Goal: Find specific page/section: Find specific page/section

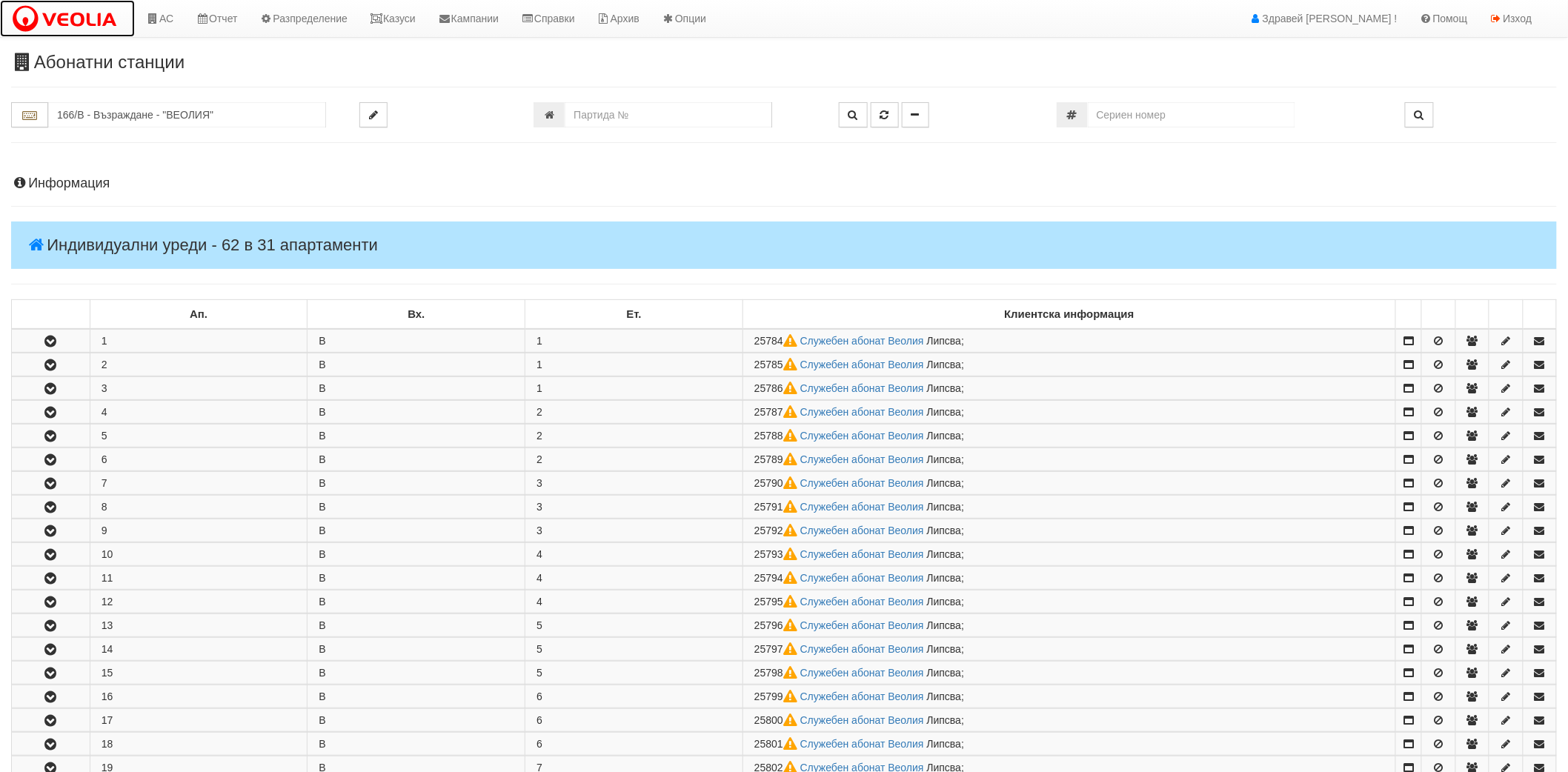
click at [114, 33] on img at bounding box center [67, 19] width 113 height 31
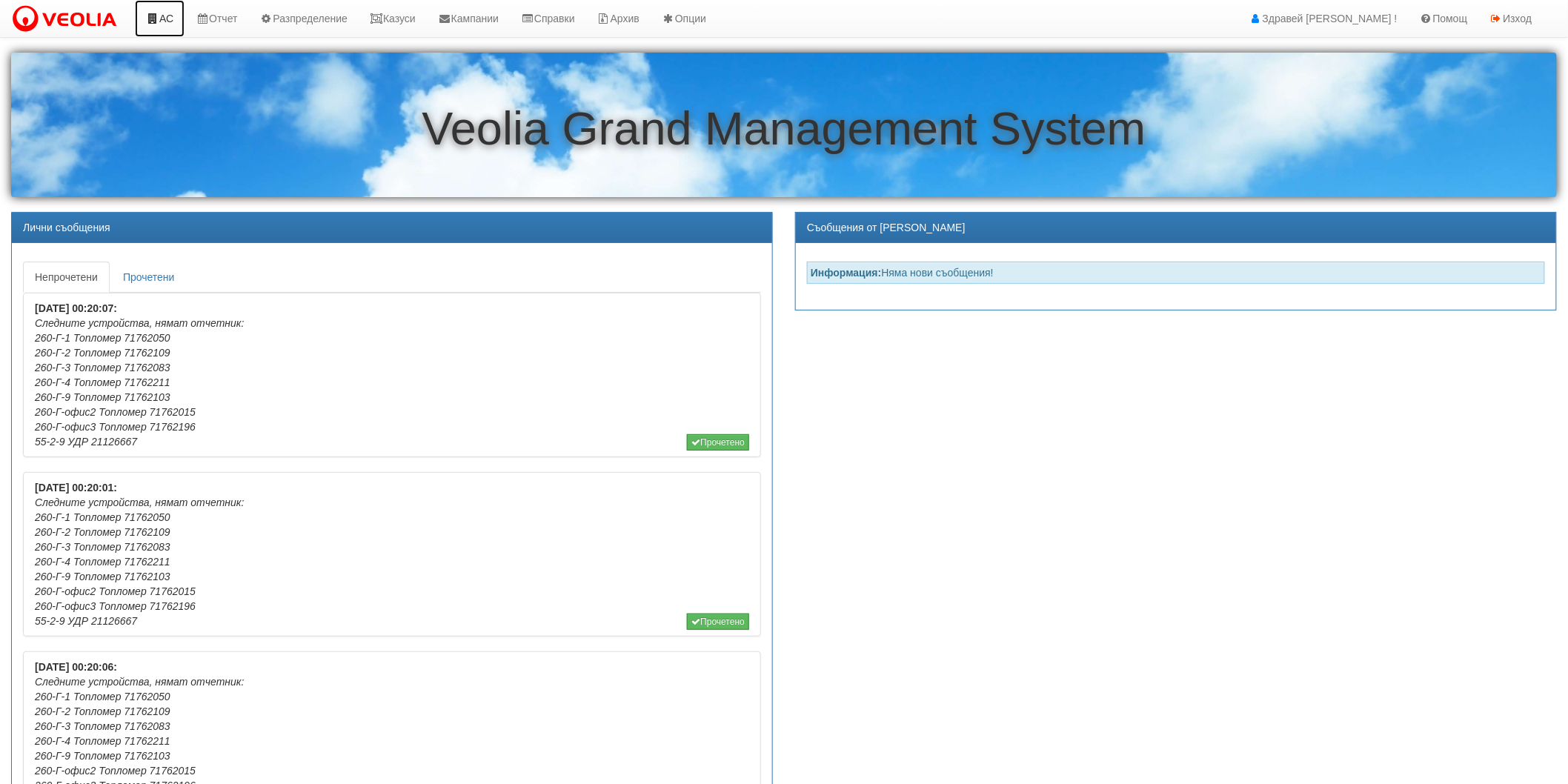
click at [167, 30] on link "АС" at bounding box center [160, 19] width 50 height 37
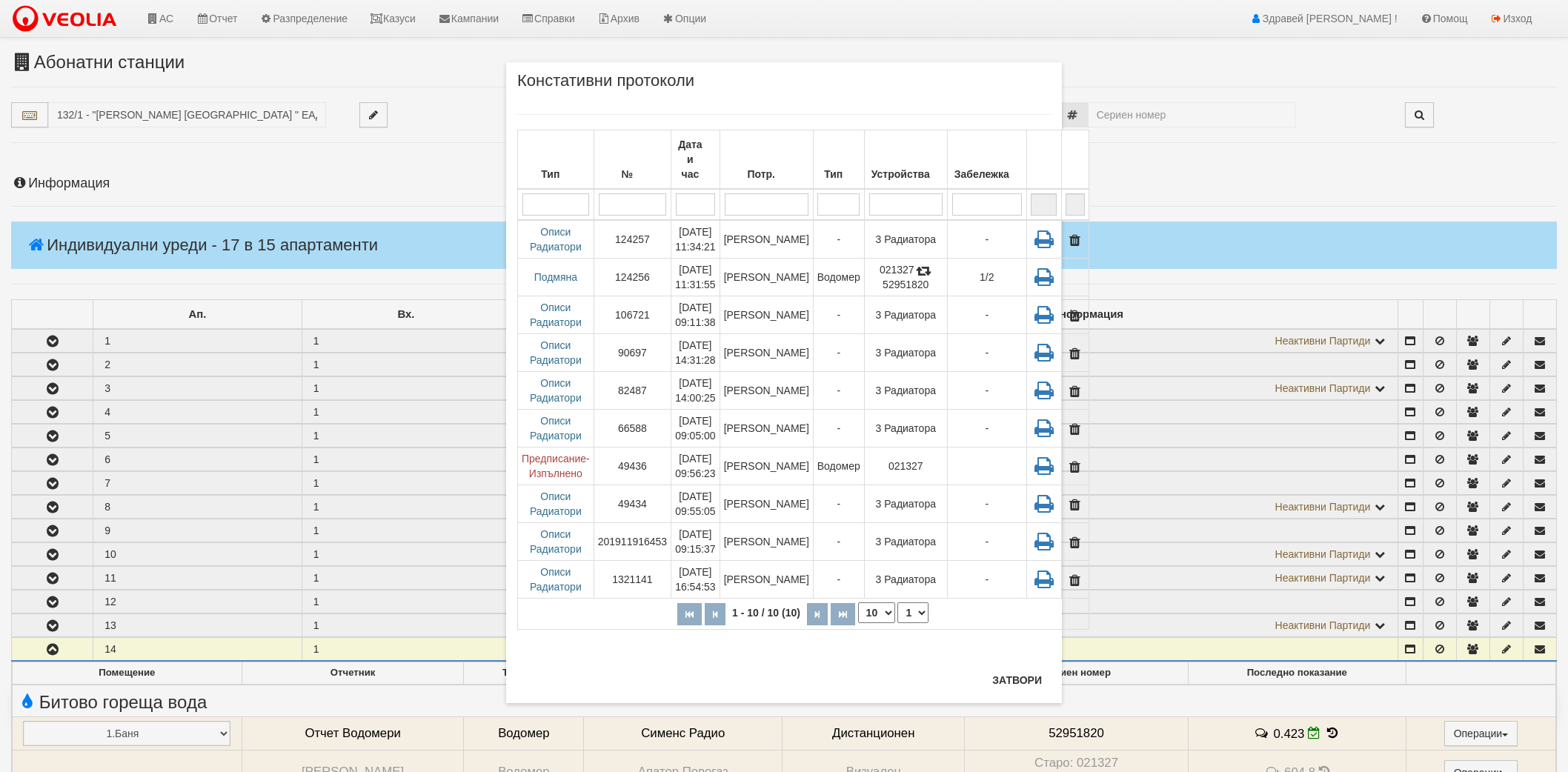
scroll to position [359, 0]
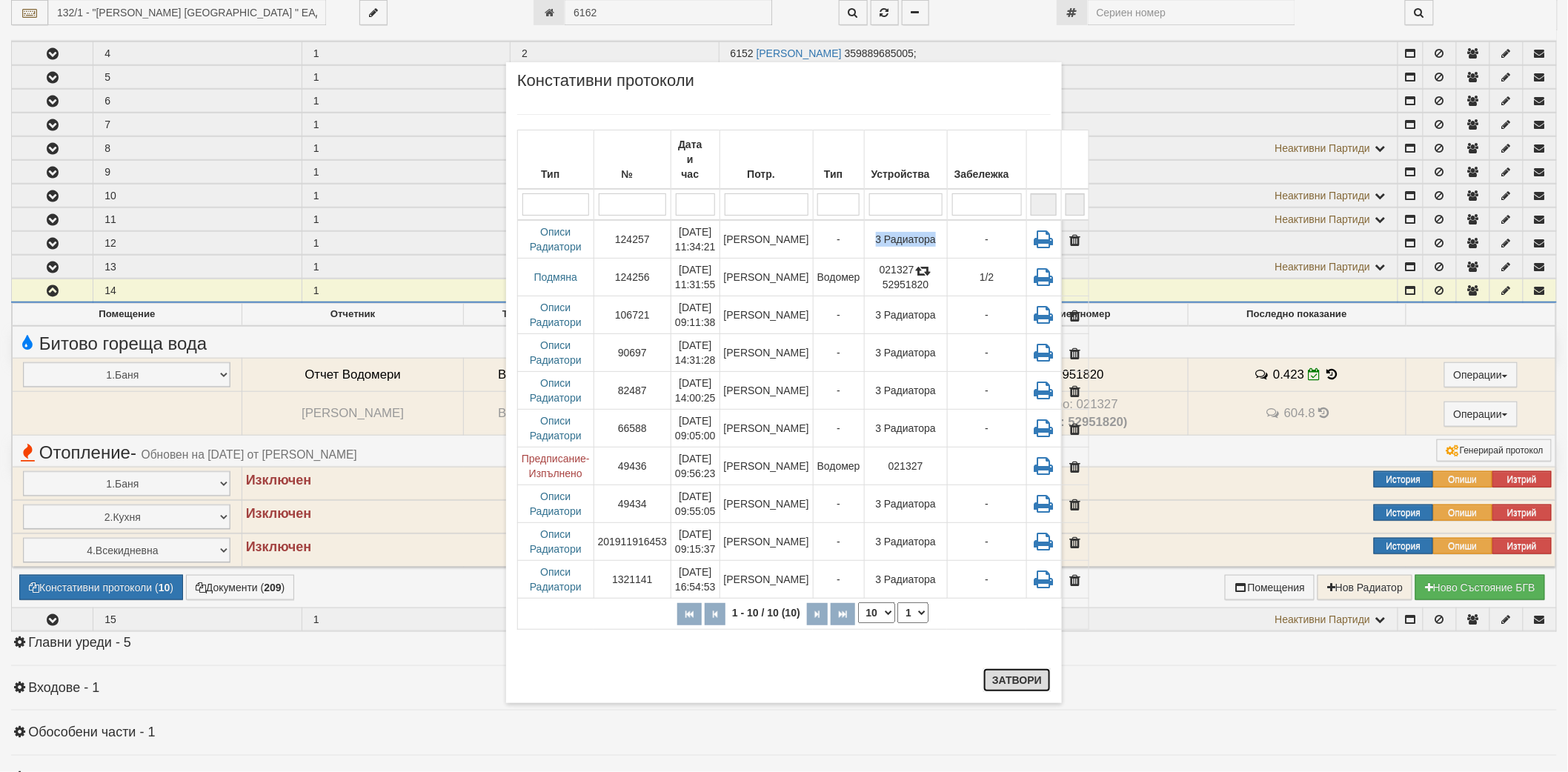
click at [1047, 684] on button "Затвори" at bounding box center [1017, 680] width 68 height 23
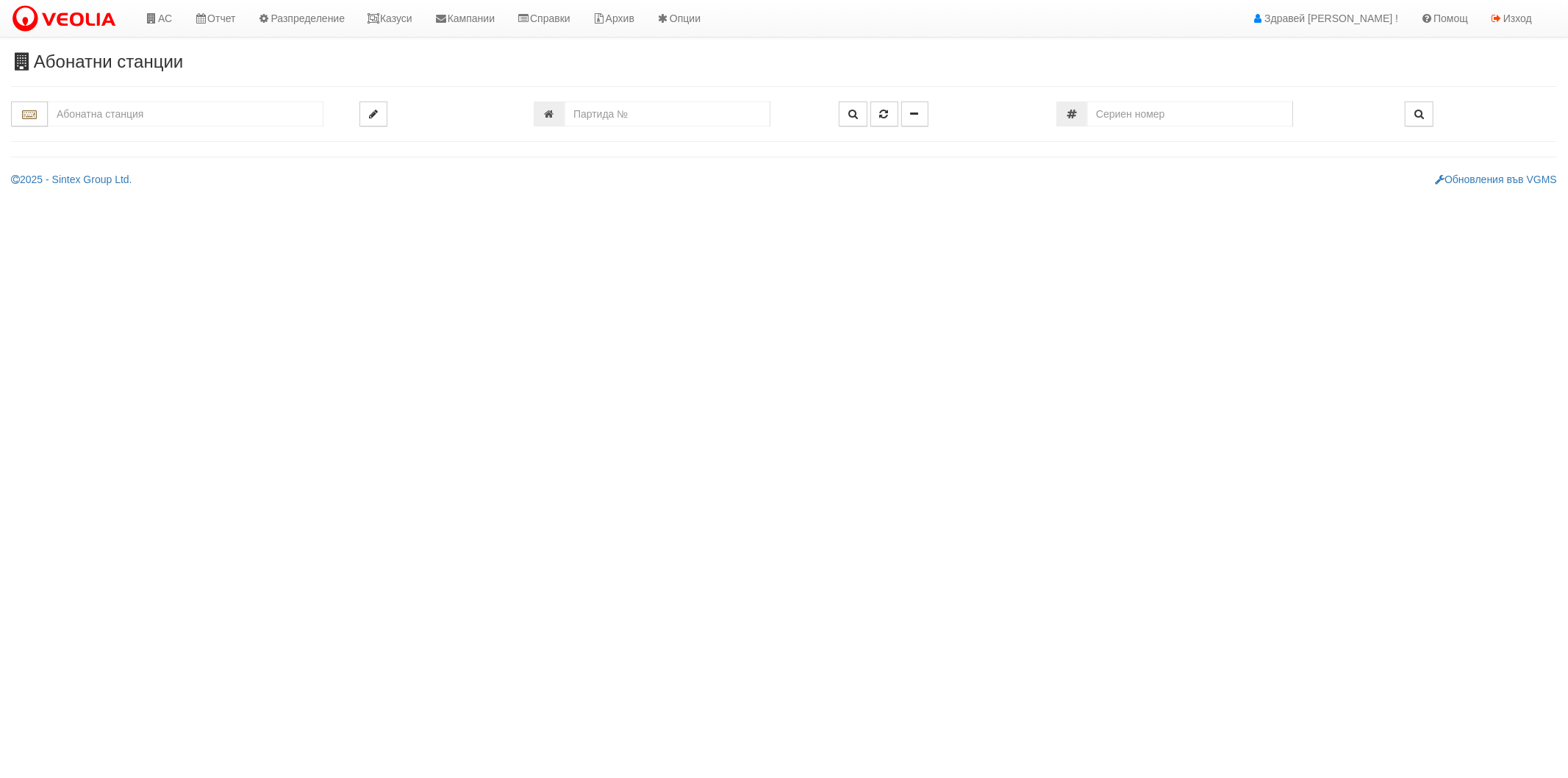
click at [162, 117] on input "text" at bounding box center [185, 113] width 276 height 25
click at [150, 132] on div "153/1 - Младост - "ТЕХЕМ"" at bounding box center [185, 138] width 271 height 17
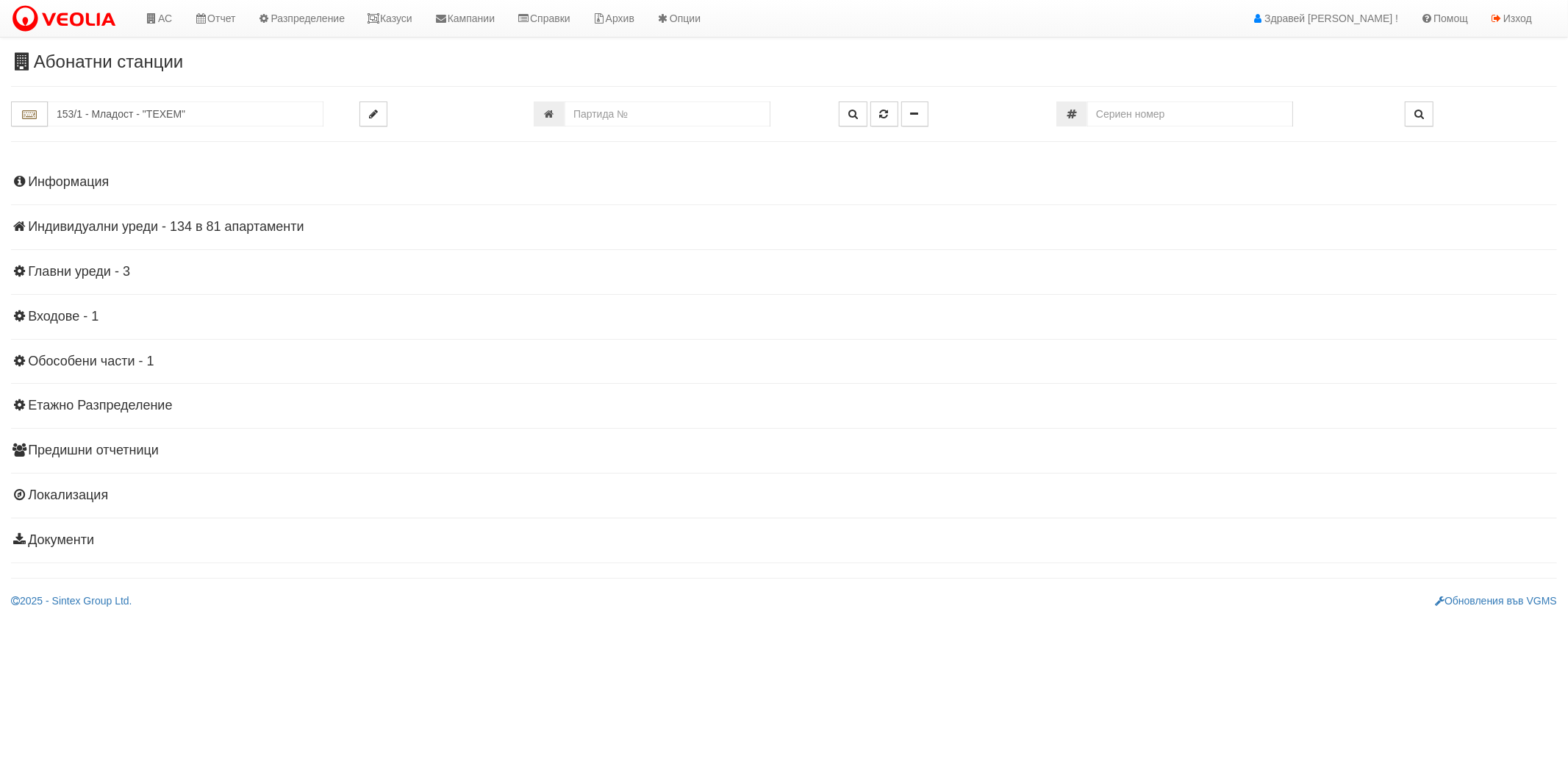
click at [126, 232] on h4 "Индивидуални уреди - 134 в 81 апартаменти" at bounding box center [784, 227] width 1546 height 15
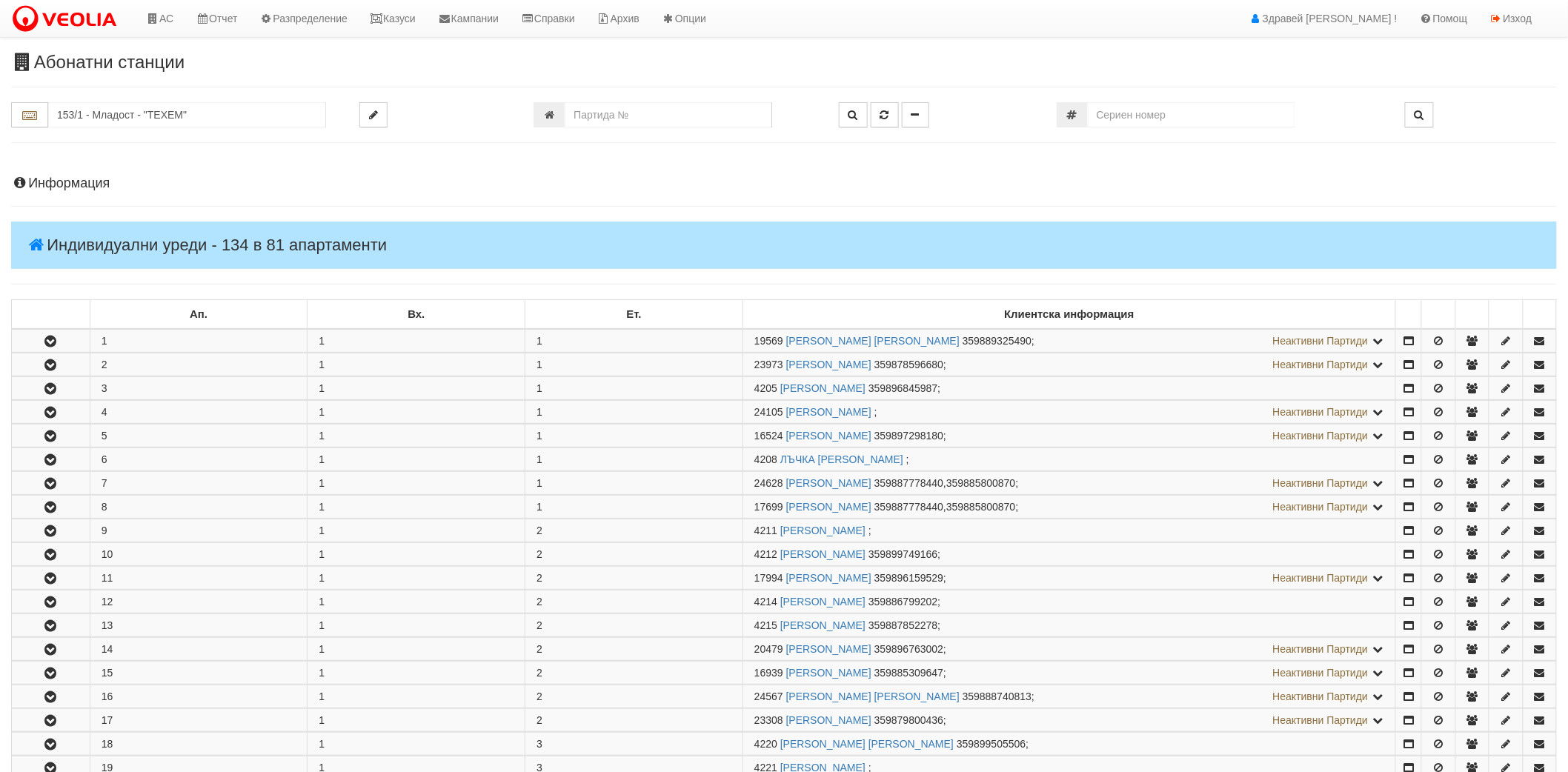
click at [47, 186] on h4 "Информация" at bounding box center [784, 184] width 1546 height 15
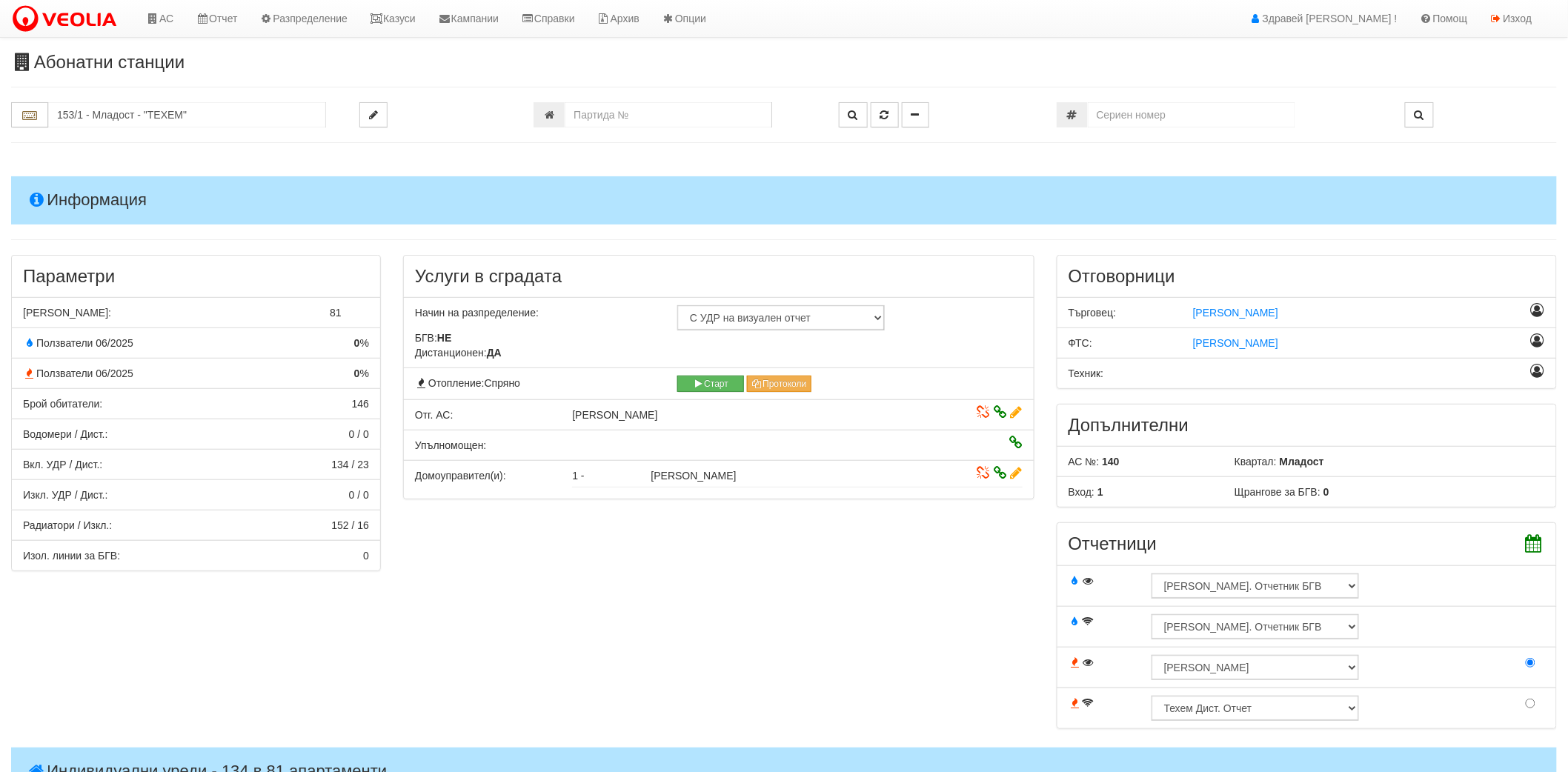
click at [47, 186] on h4 "Информация" at bounding box center [784, 200] width 1546 height 47
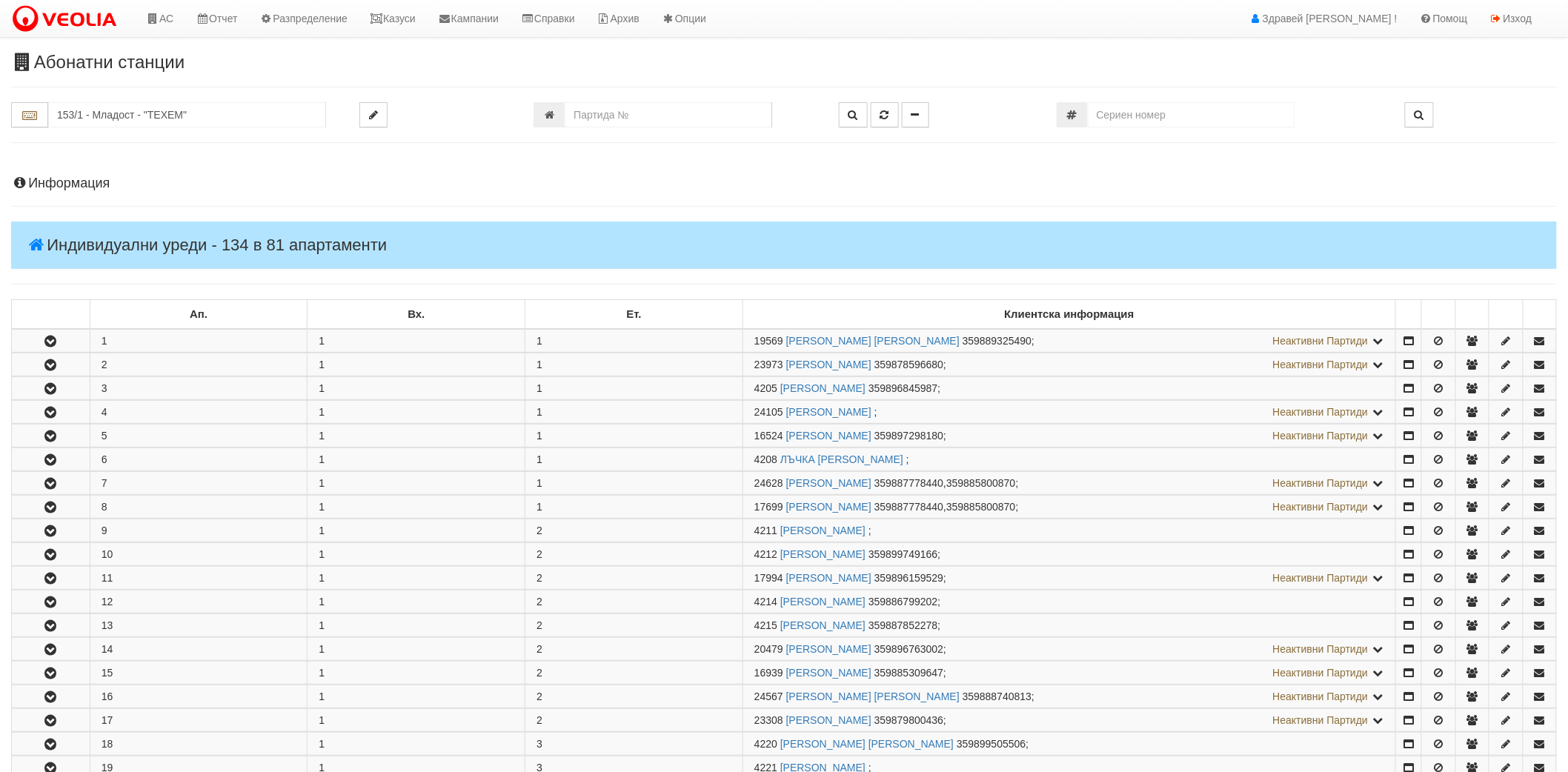
click at [61, 186] on h4 "Информация" at bounding box center [784, 184] width 1546 height 15
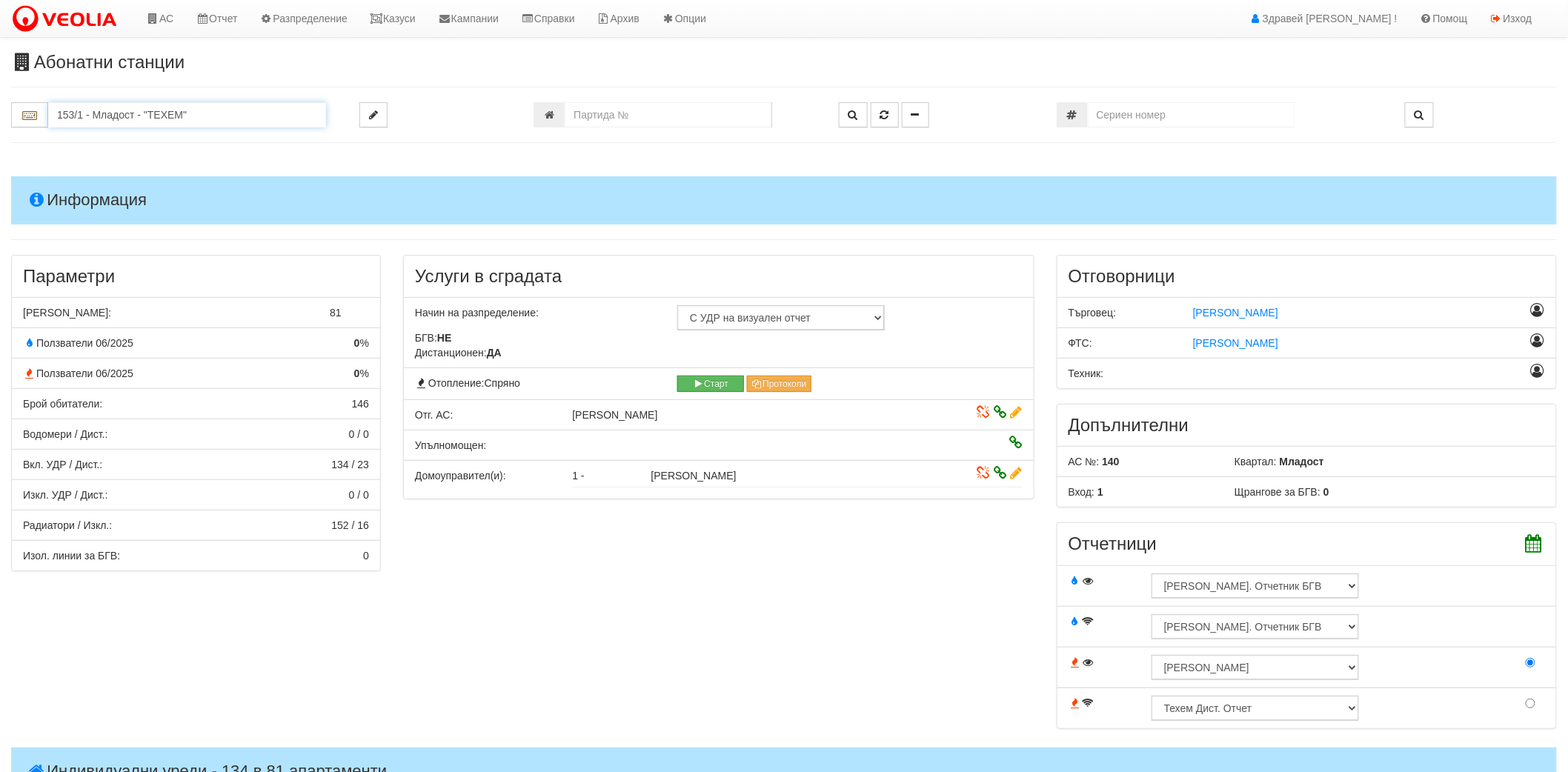
click at [241, 118] on input "153/1 - Младост - "ТЕХЕМ"" at bounding box center [187, 114] width 278 height 25
click at [247, 111] on input "153/1 - Младост - "ТЕХЕМ"" at bounding box center [187, 114] width 278 height 25
drag, startPoint x: 247, startPoint y: 111, endPoint x: 0, endPoint y: 148, distance: 249.8
click at [179, 119] on input "153/1 - Младост - "ТЕХЕМ"" at bounding box center [187, 114] width 278 height 25
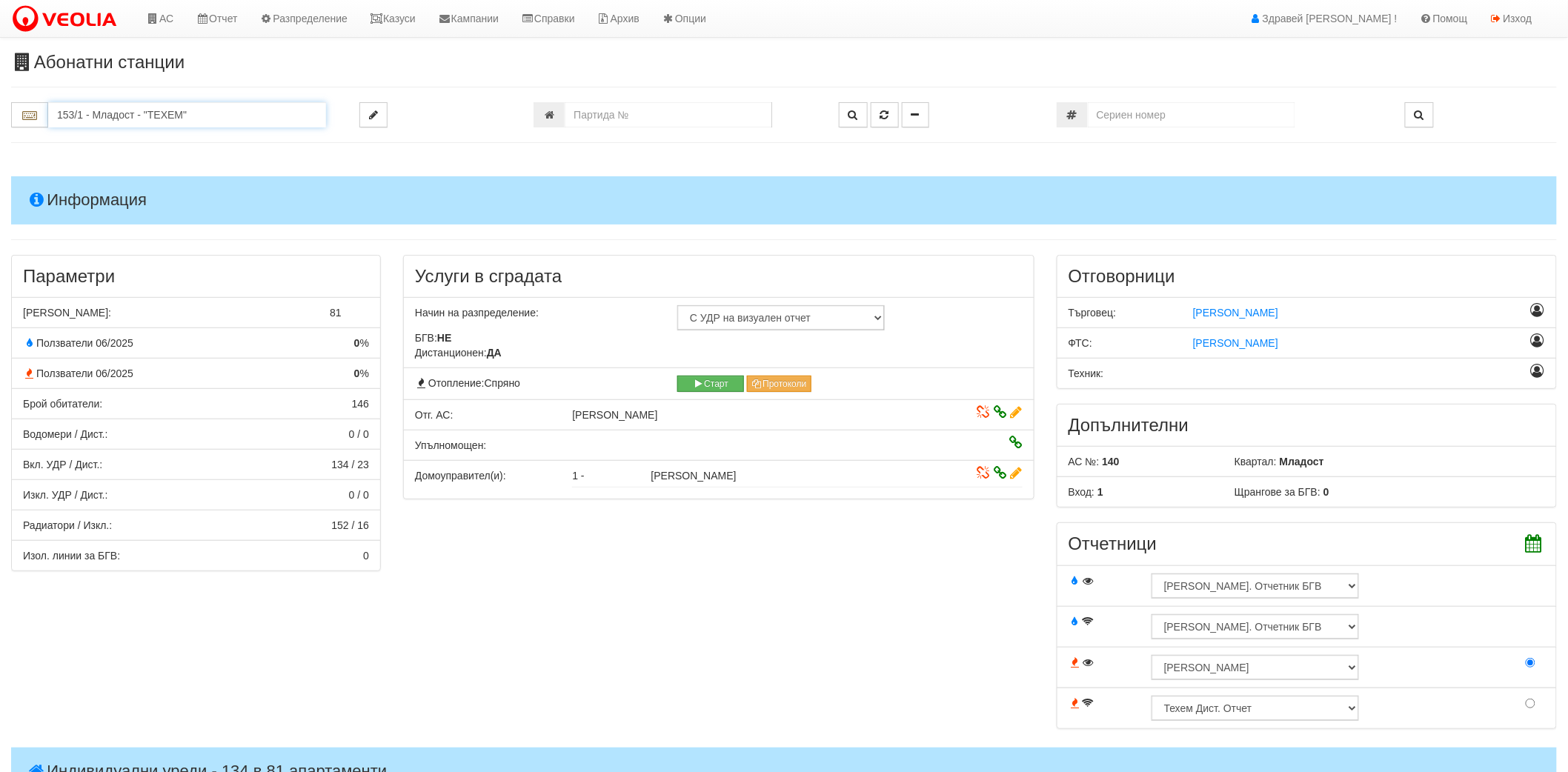
click at [195, 116] on input "153/1 - Младост - "ТЕХЕМ"" at bounding box center [187, 114] width 278 height 25
click at [195, 116] on input "153/1 - Младост - "ТЕХЕМ"15" at bounding box center [187, 114] width 278 height 25
click at [188, 144] on div "120/1 - Младост - "ВЕОЛИЯ"" at bounding box center [187, 139] width 273 height 17
type input "120/1 - Младост - "ВЕОЛИЯ""
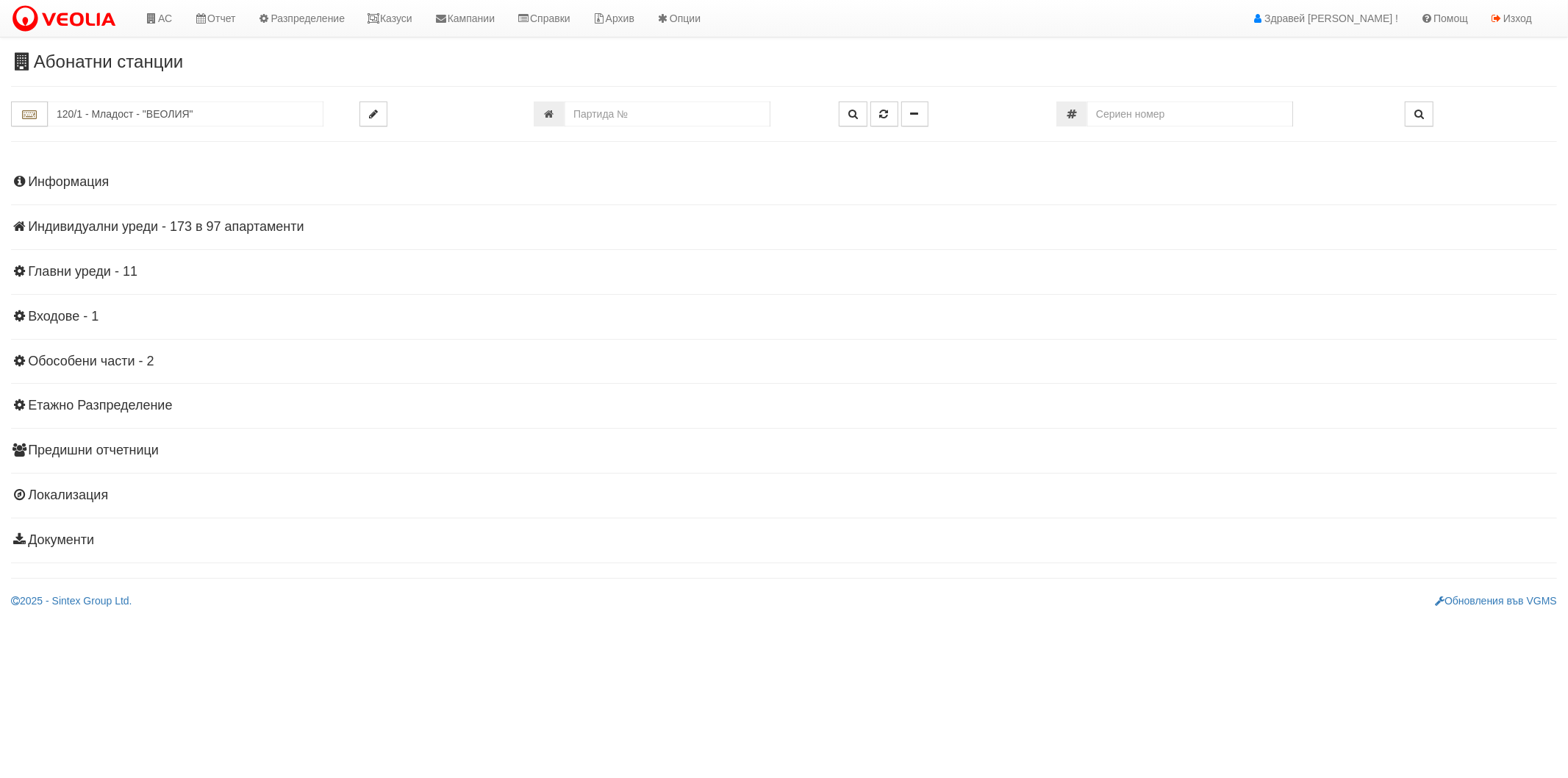
click at [198, 229] on h4 "Индивидуални уреди - 173 в 97 апартаменти" at bounding box center [784, 227] width 1546 height 15
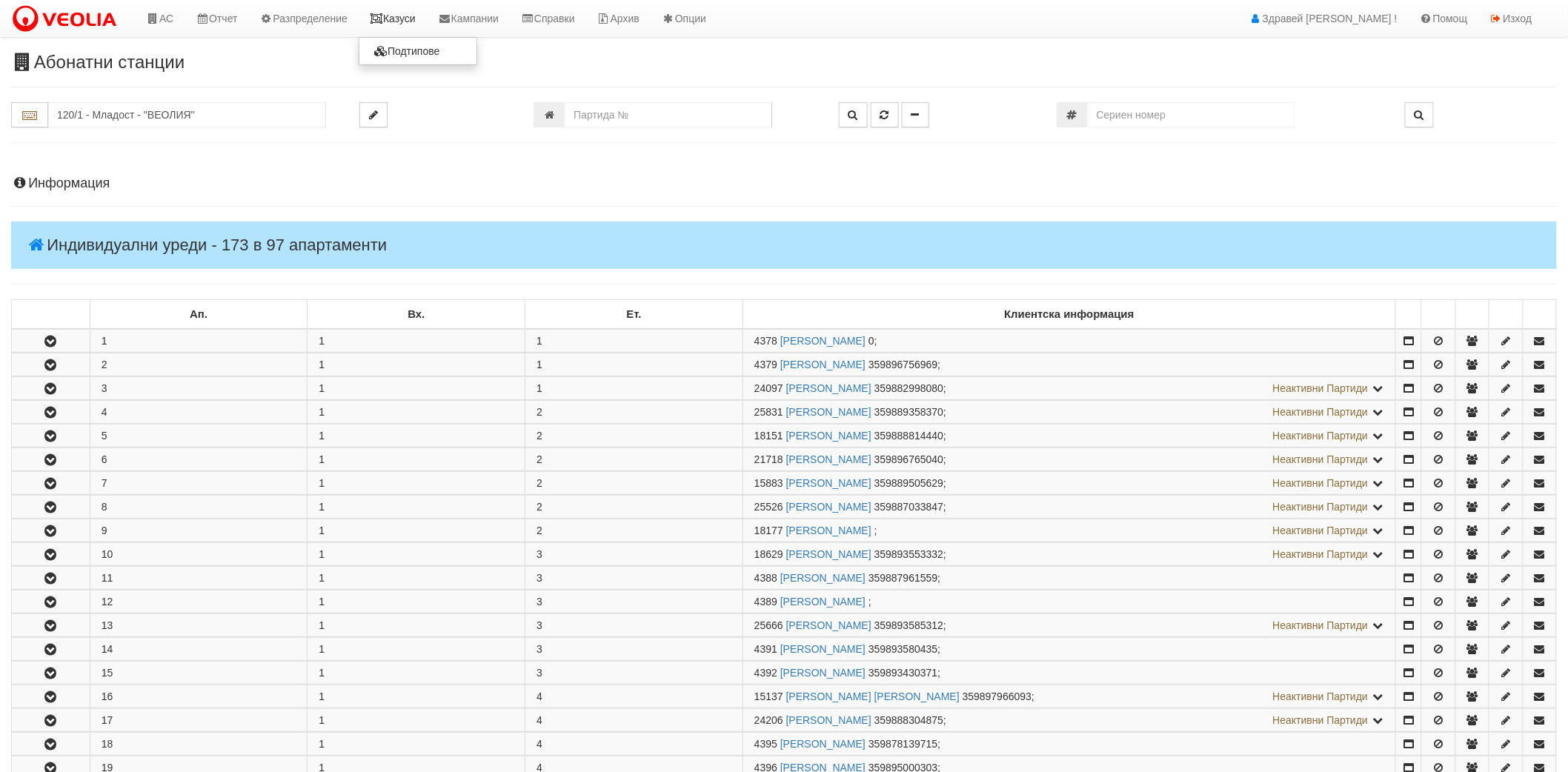
click at [421, 23] on link "Казуси" at bounding box center [393, 19] width 68 height 37
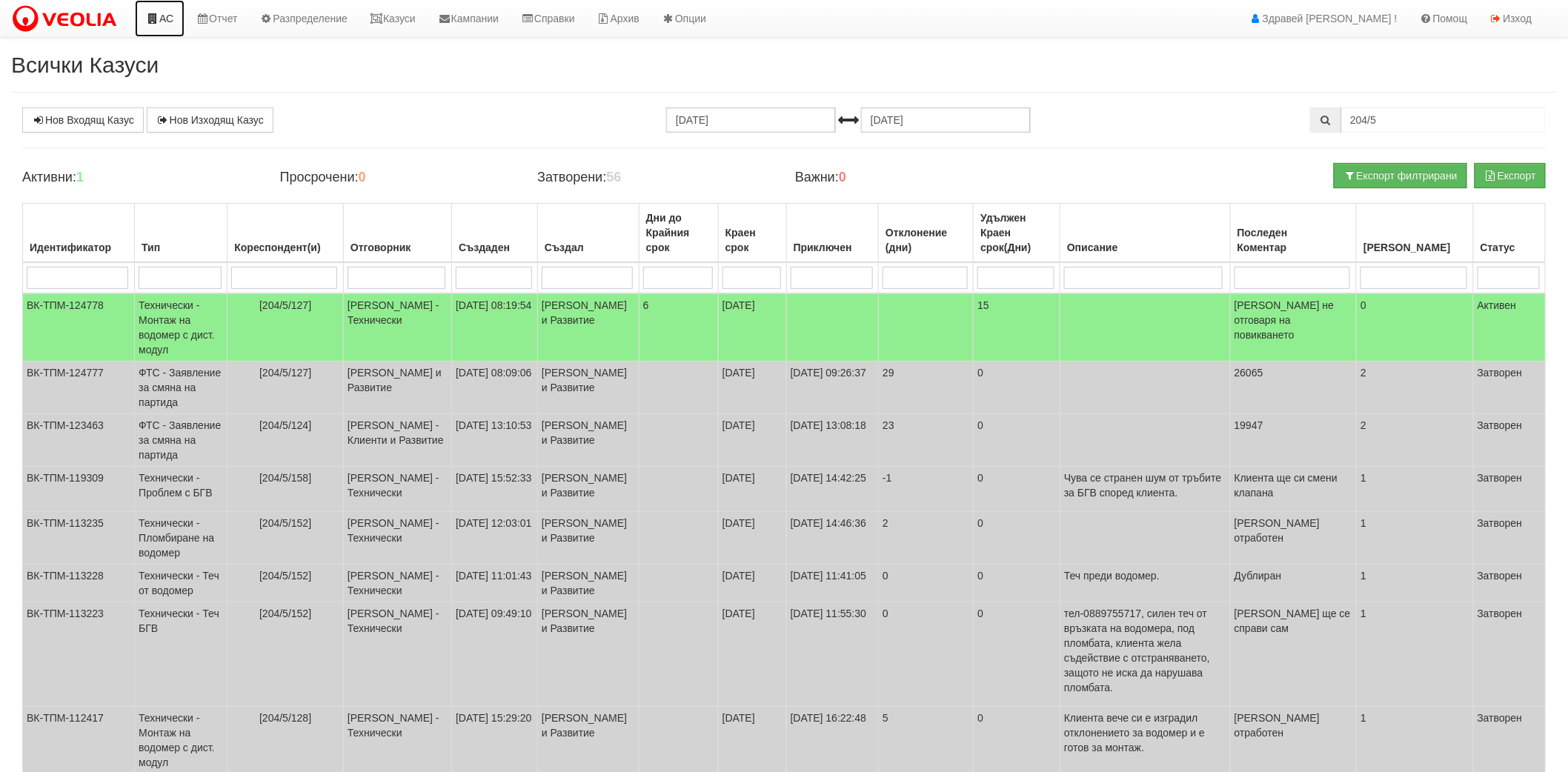
click at [165, 20] on link "АС" at bounding box center [160, 19] width 50 height 37
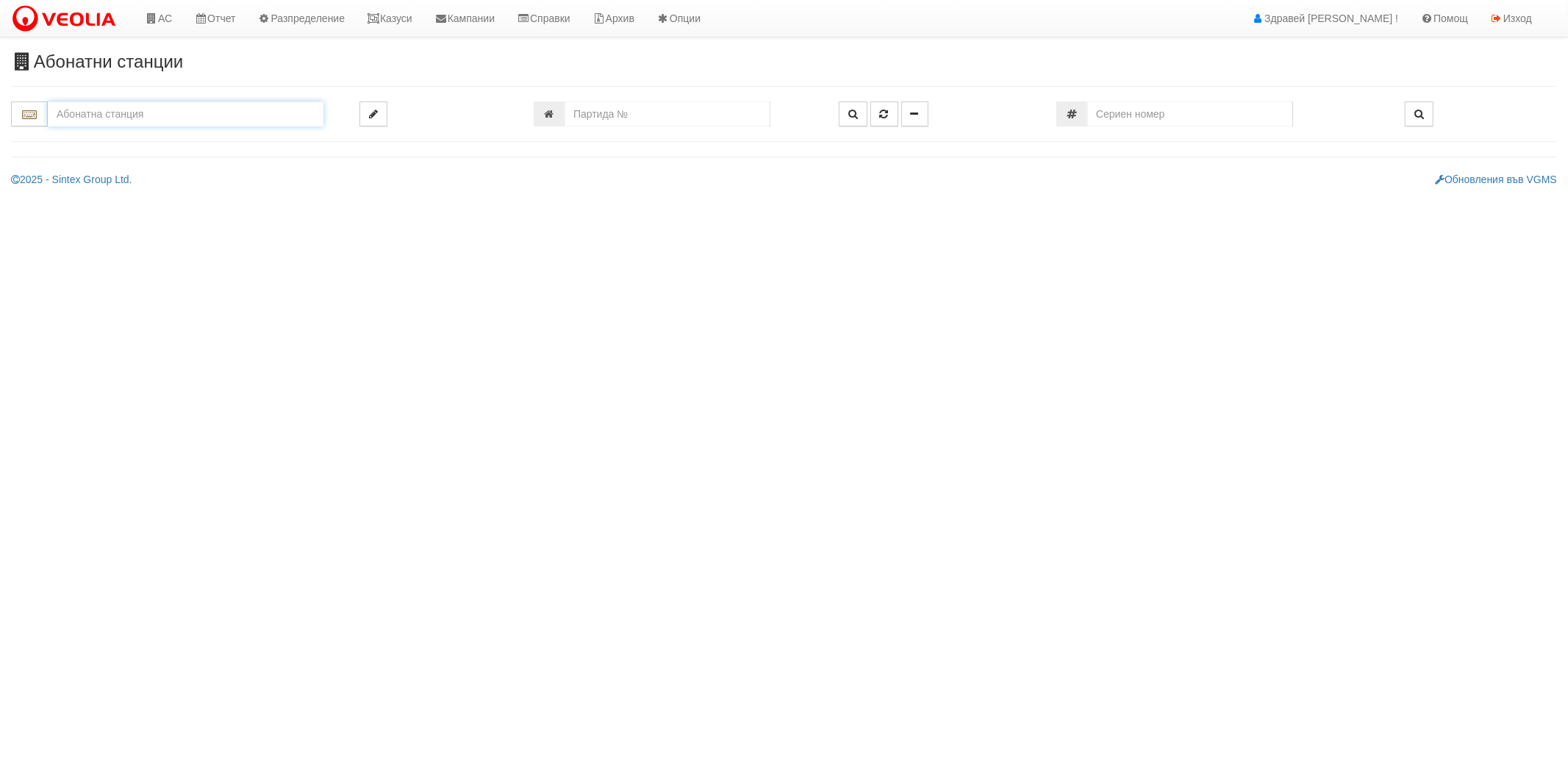
click at [232, 116] on input "text" at bounding box center [185, 113] width 276 height 25
click at [232, 118] on input "text" at bounding box center [185, 113] width 276 height 25
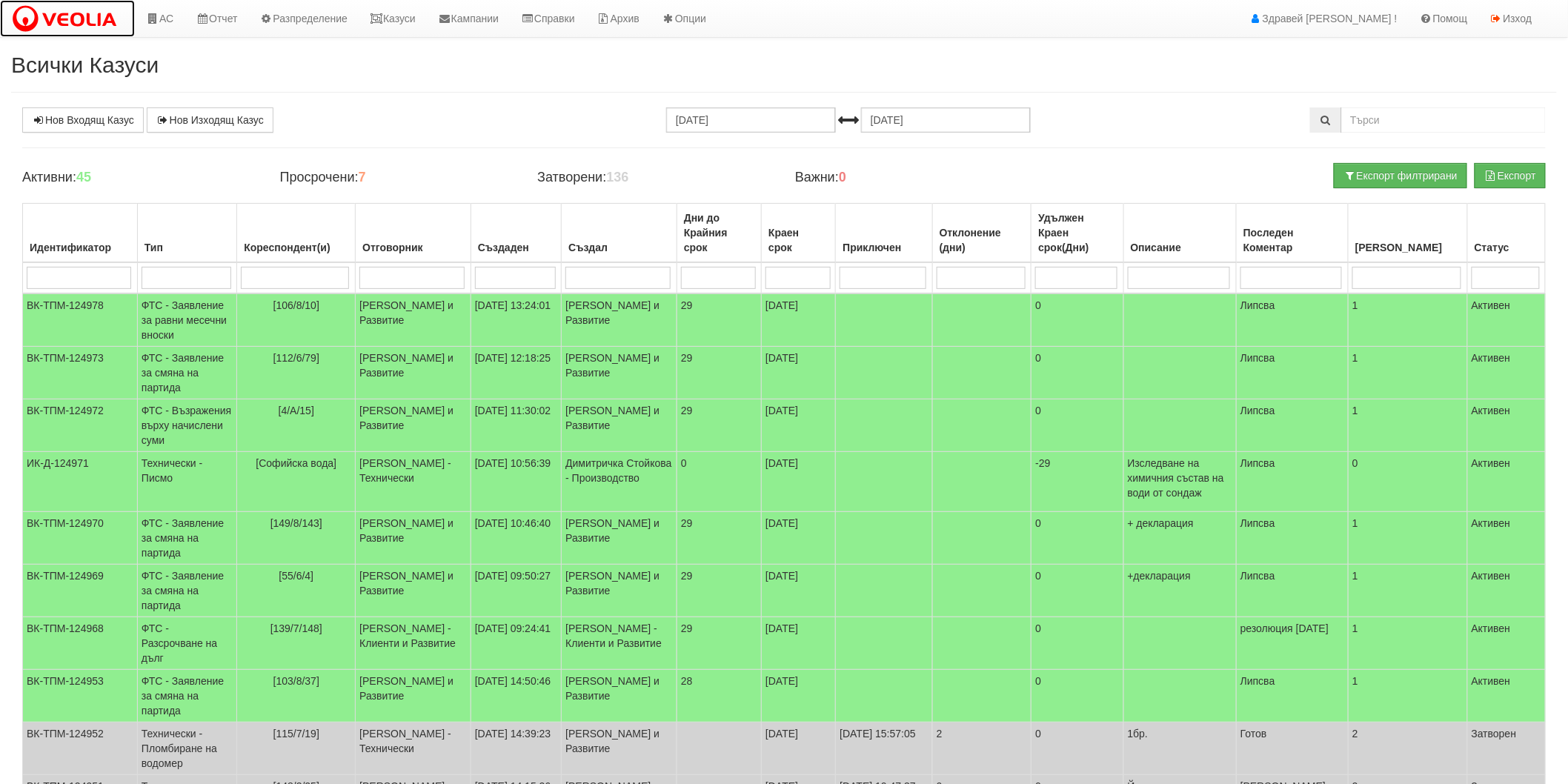
click at [69, 30] on img at bounding box center [67, 19] width 113 height 31
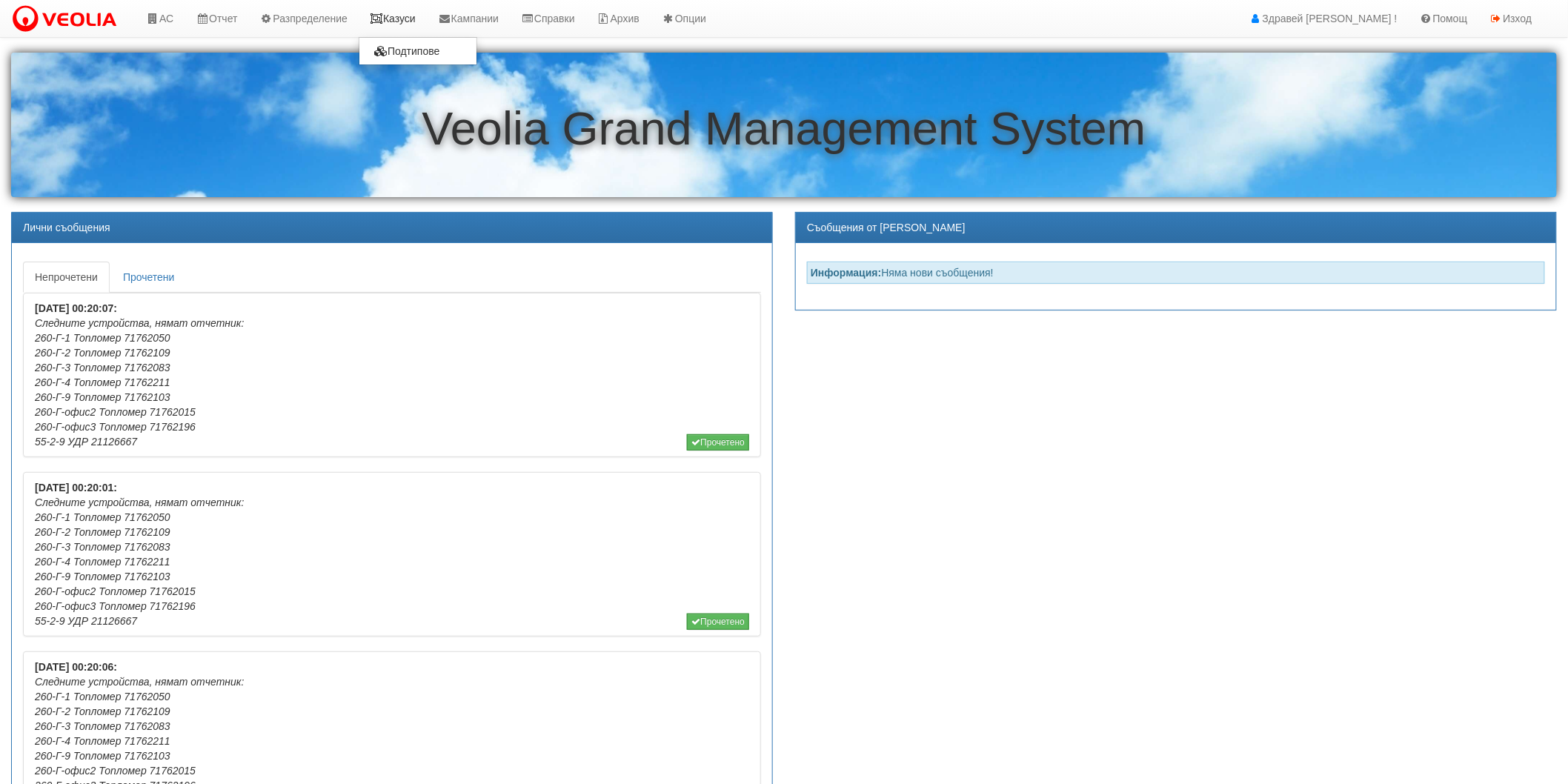
click at [381, 17] on icon at bounding box center [376, 18] width 13 height 10
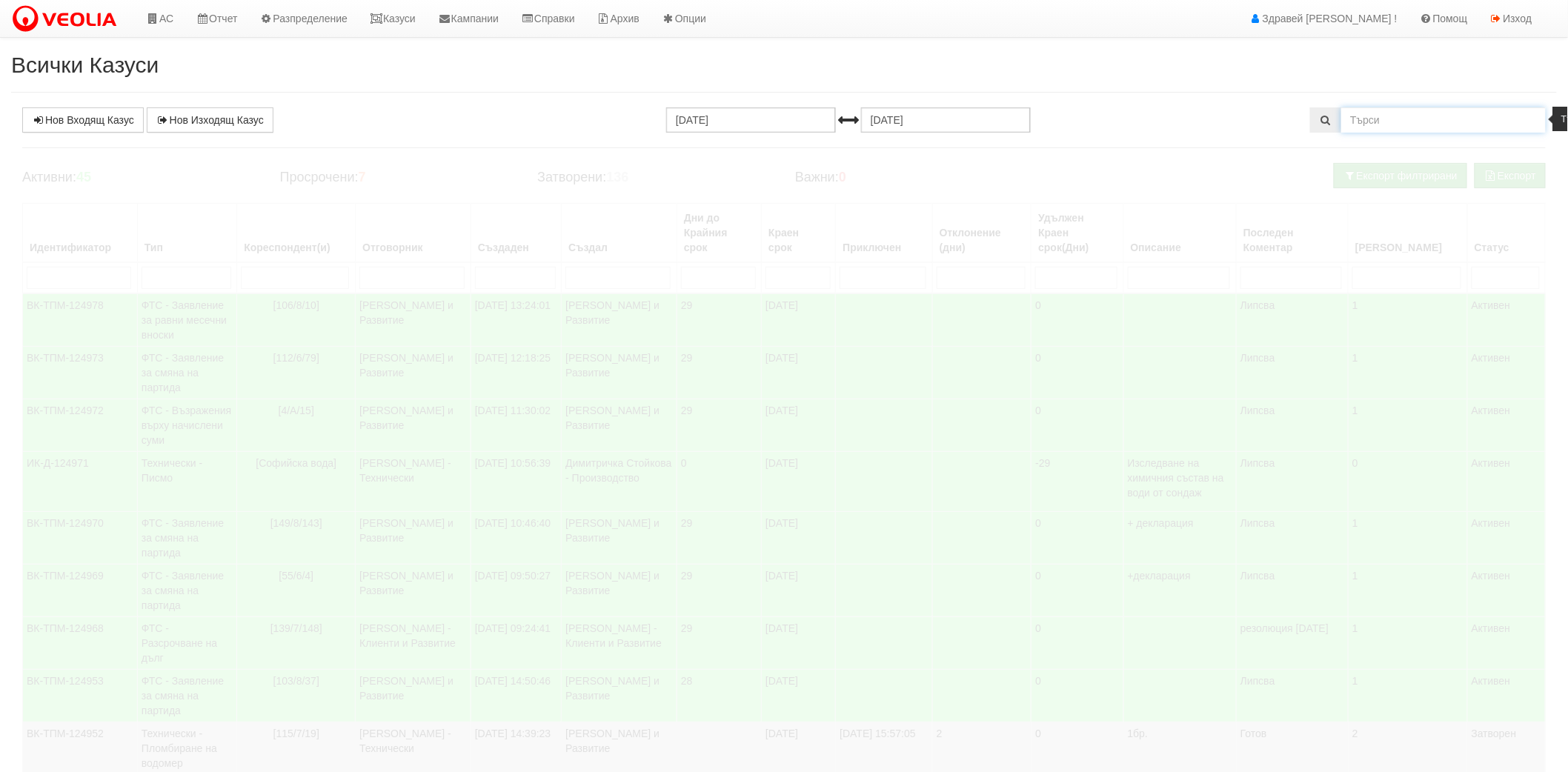
click at [1439, 123] on input "text" at bounding box center [1443, 120] width 205 height 25
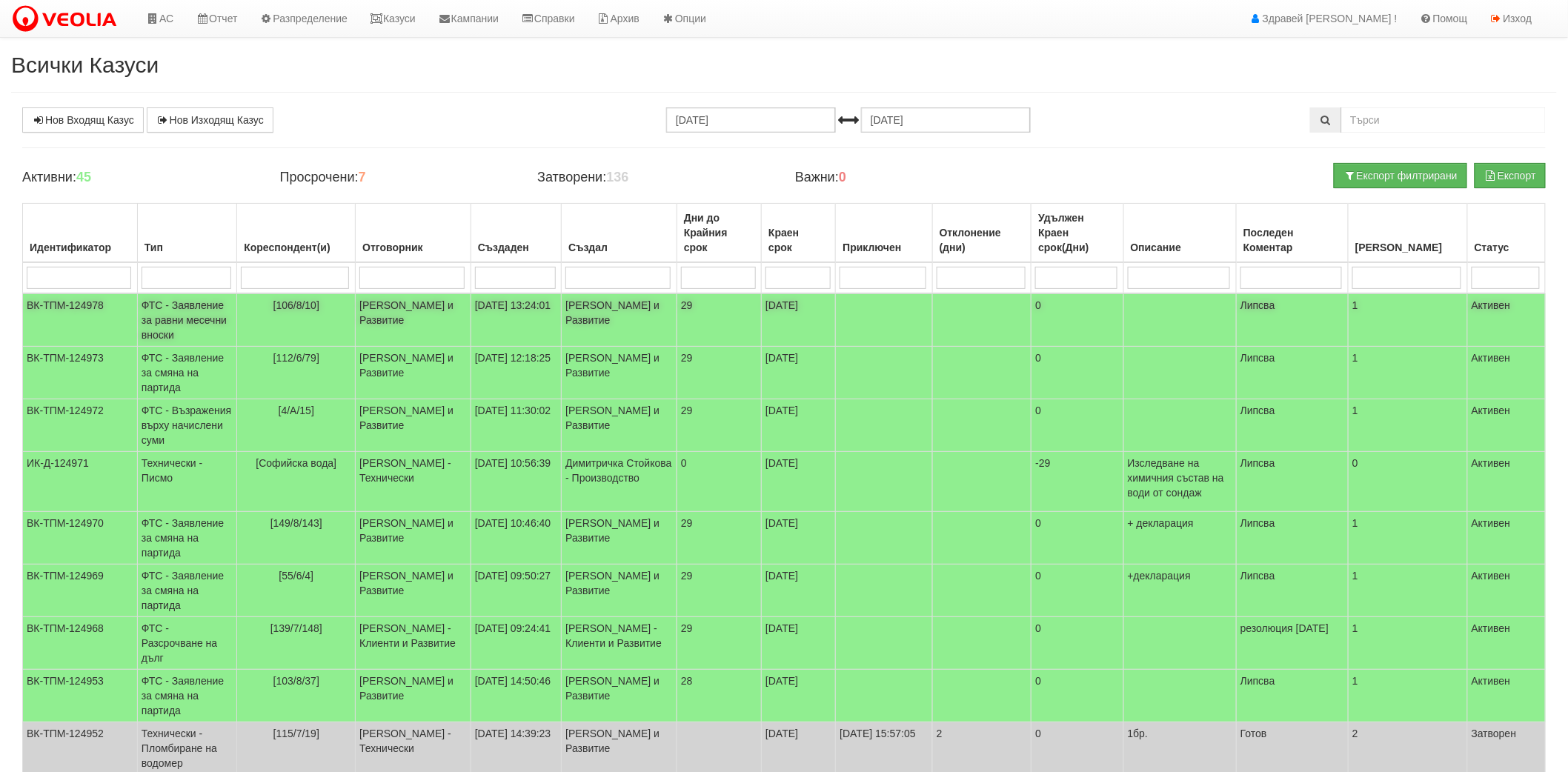
click at [152, 315] on td "ФТС - Заявление за равни месечни вноски" at bounding box center [187, 320] width 100 height 54
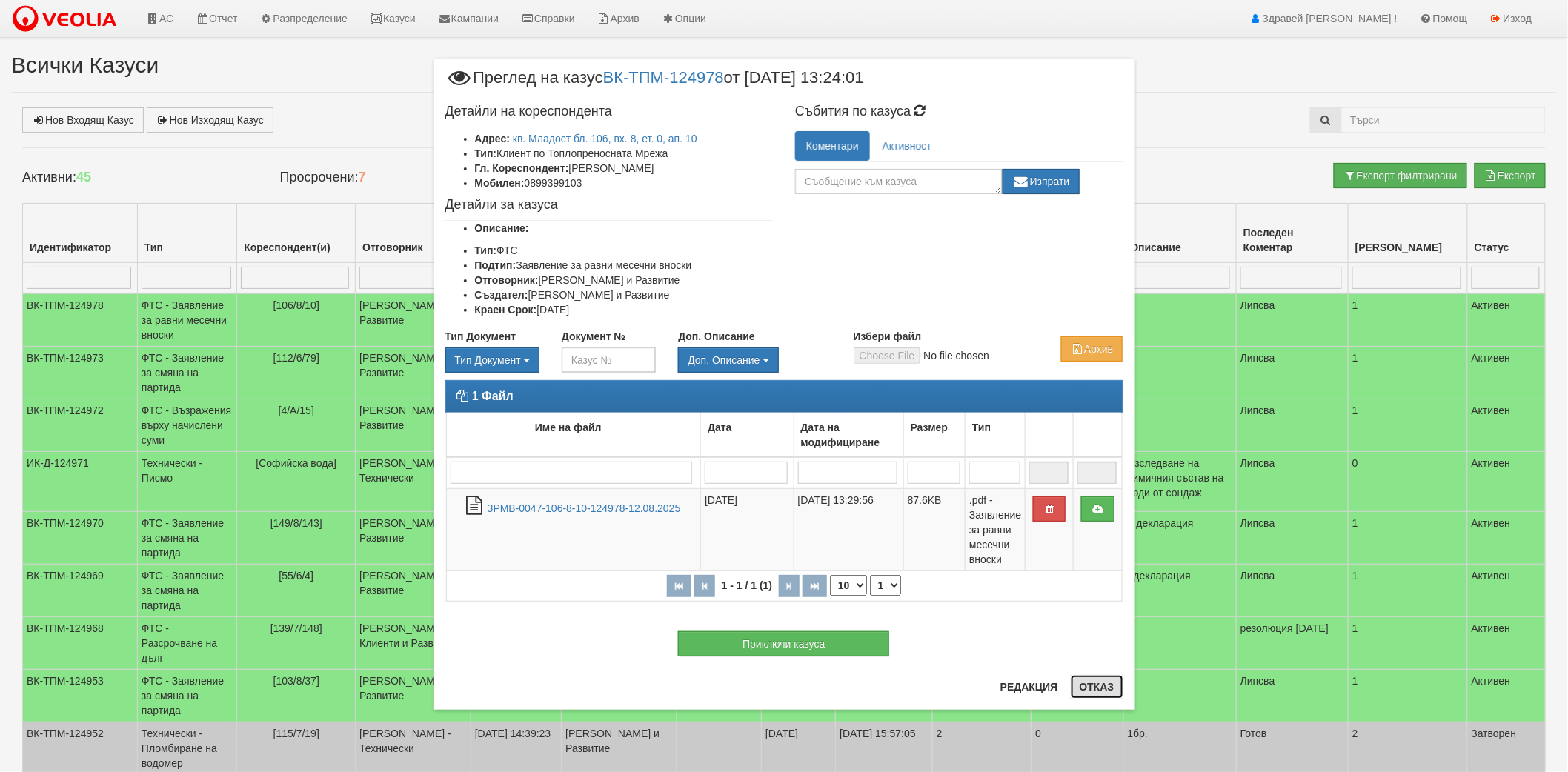
click at [1099, 692] on button "Отказ" at bounding box center [1097, 687] width 53 height 23
